Goal: Task Accomplishment & Management: Use online tool/utility

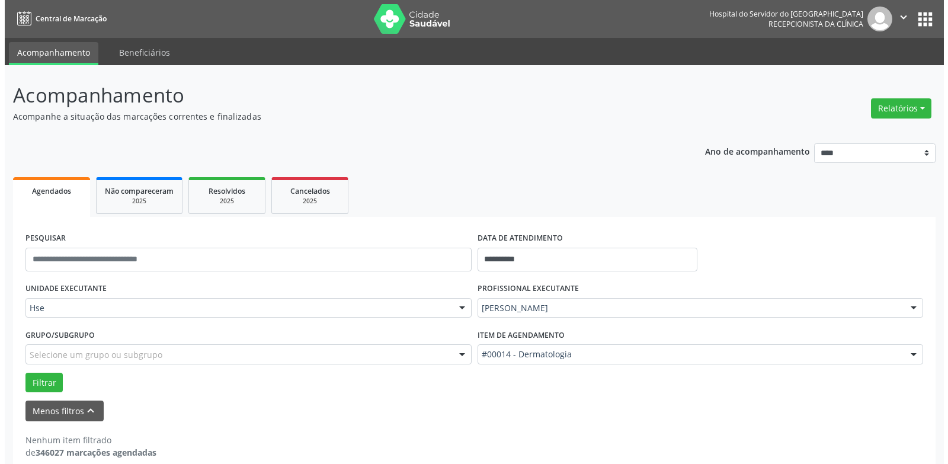
scroll to position [15, 0]
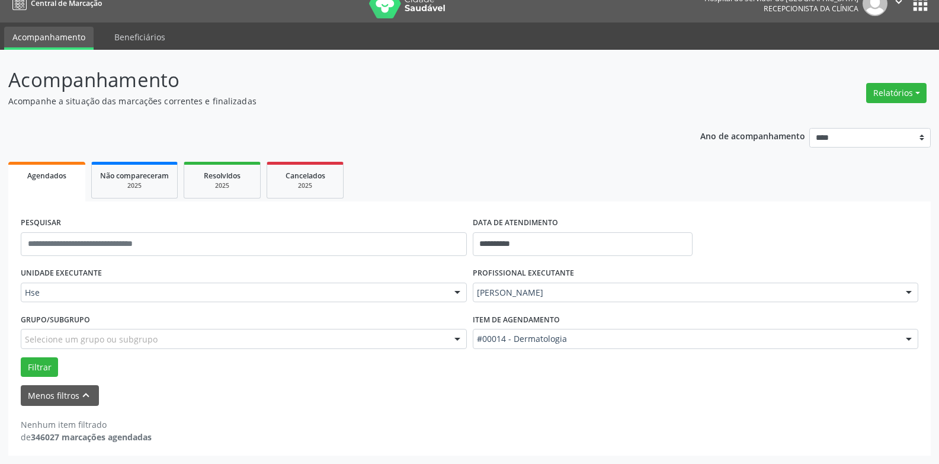
click at [866, 95] on div "Relatórios Agendamentos Procedimentos realizados" at bounding box center [896, 93] width 69 height 28
click at [874, 96] on button "Relatórios" at bounding box center [896, 93] width 60 height 20
click at [865, 119] on link "Agendamentos" at bounding box center [863, 118] width 127 height 17
select select "*"
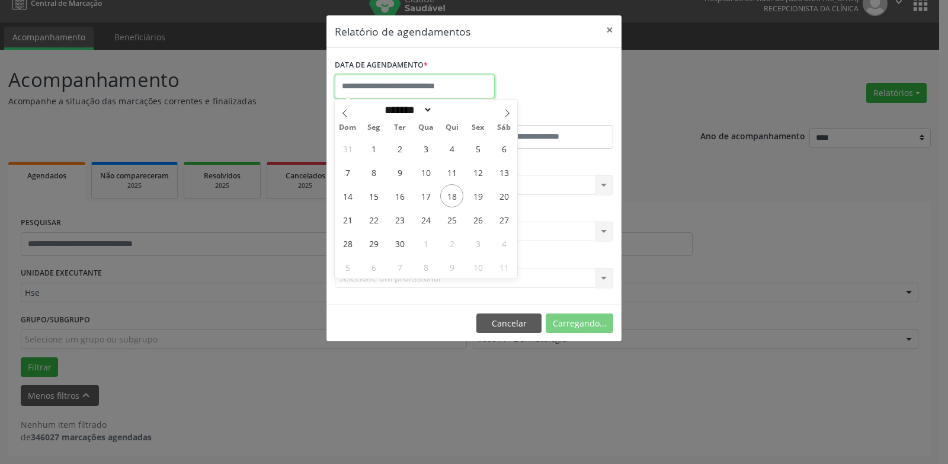
click at [468, 79] on input "text" at bounding box center [415, 87] width 160 height 24
click at [455, 195] on span "18" at bounding box center [451, 195] width 23 height 23
type input "**********"
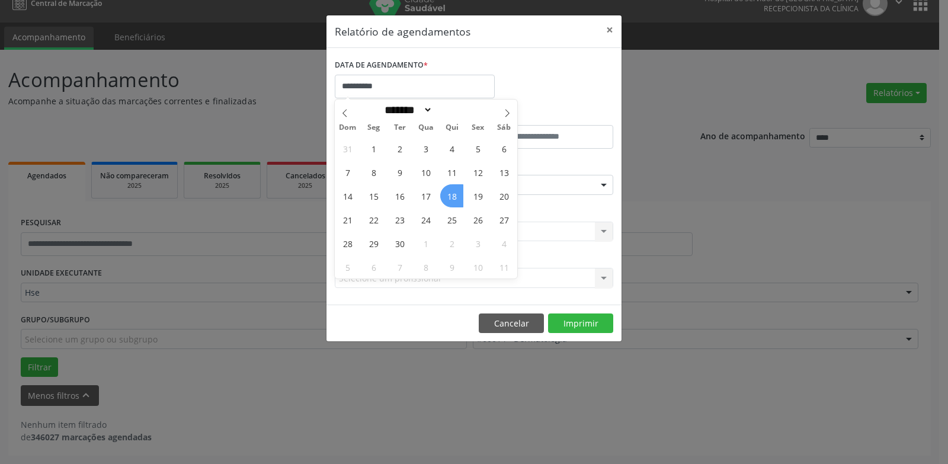
click at [455, 195] on span "18" at bounding box center [451, 195] width 23 height 23
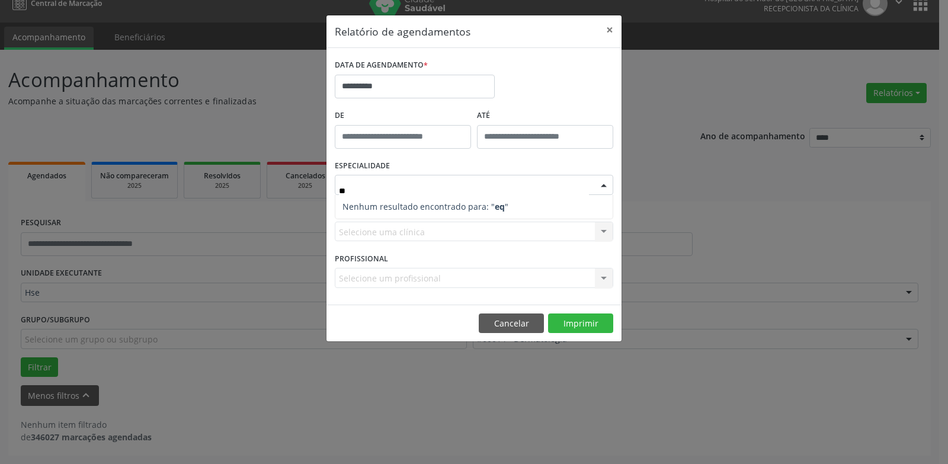
type input "*"
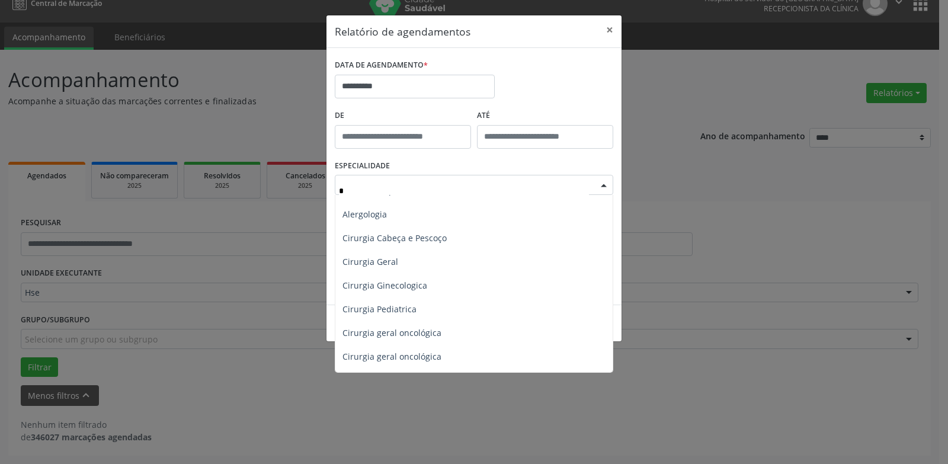
scroll to position [0, 0]
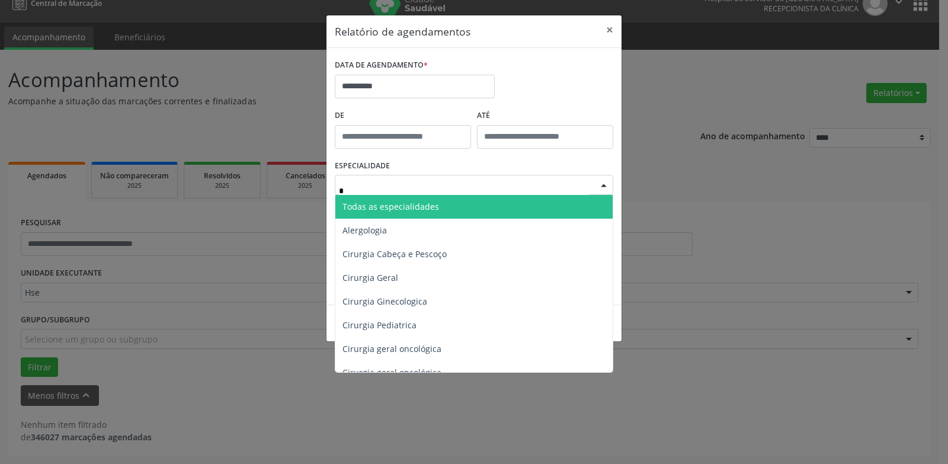
click at [474, 212] on span "Todas as especialidades" at bounding box center [474, 207] width 279 height 24
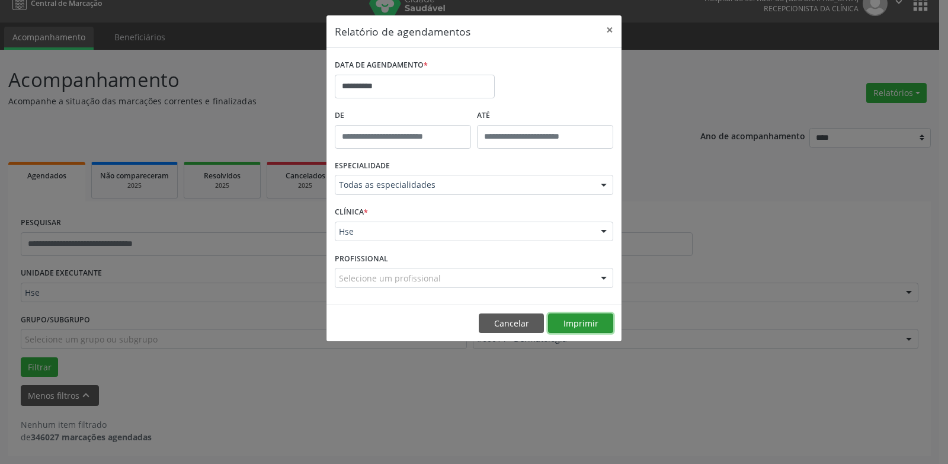
click at [590, 322] on button "Imprimir" at bounding box center [580, 324] width 65 height 20
click at [382, 90] on input "**********" at bounding box center [415, 87] width 160 height 24
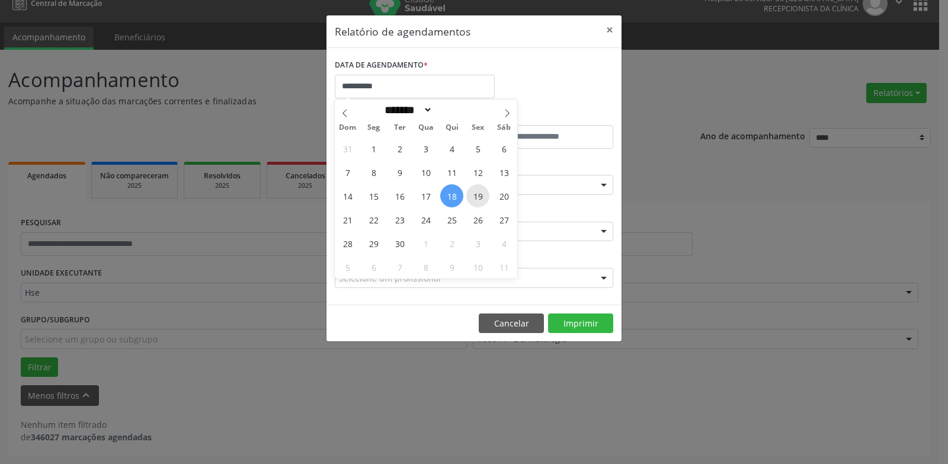
click at [471, 193] on span "19" at bounding box center [477, 195] width 23 height 23
type input "**********"
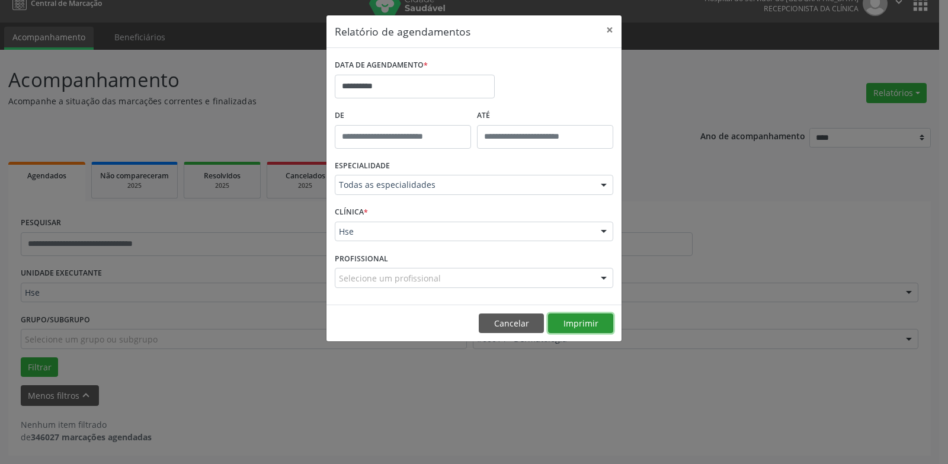
click at [591, 322] on button "Imprimir" at bounding box center [580, 324] width 65 height 20
